Goal: Navigation & Orientation: Find specific page/section

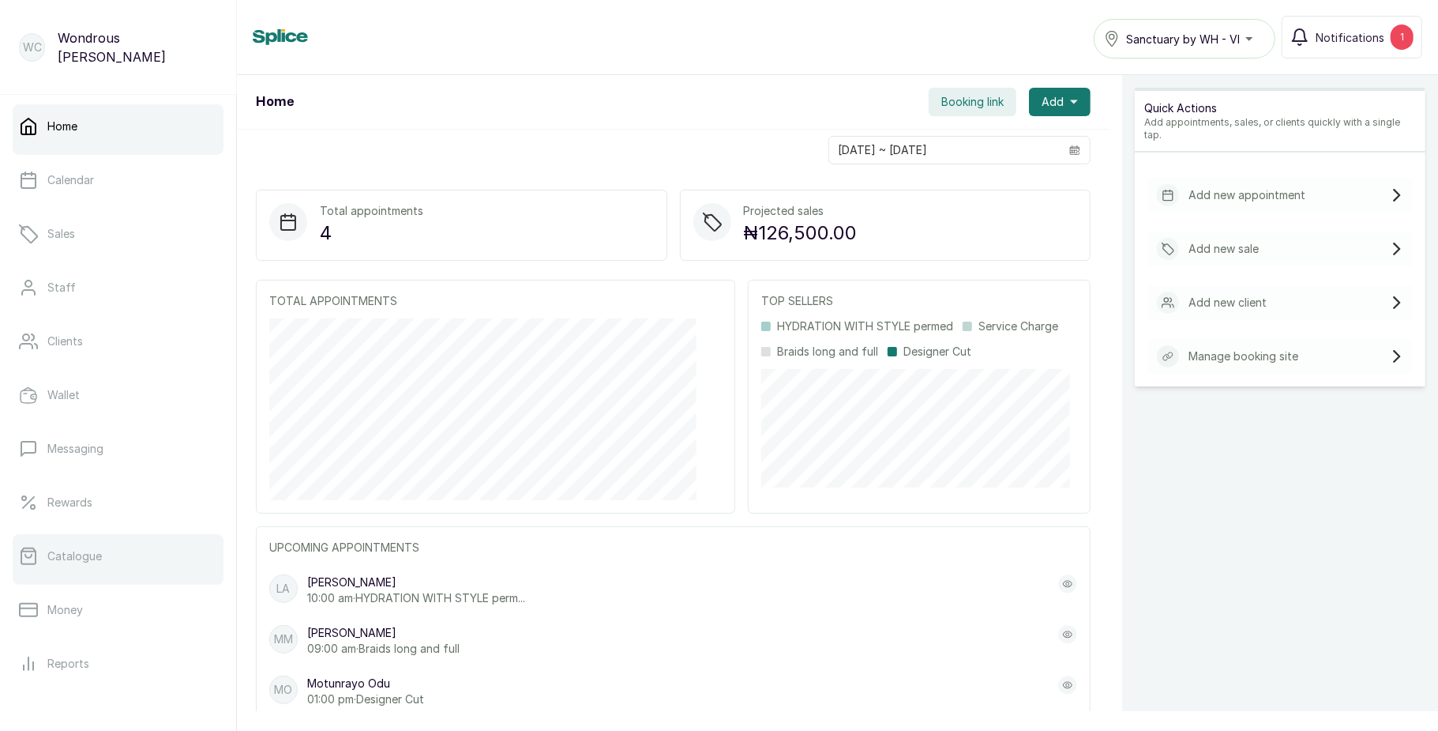
click at [93, 543] on link "Catalogue" at bounding box center [118, 556] width 211 height 44
